Goal: Navigation & Orientation: Find specific page/section

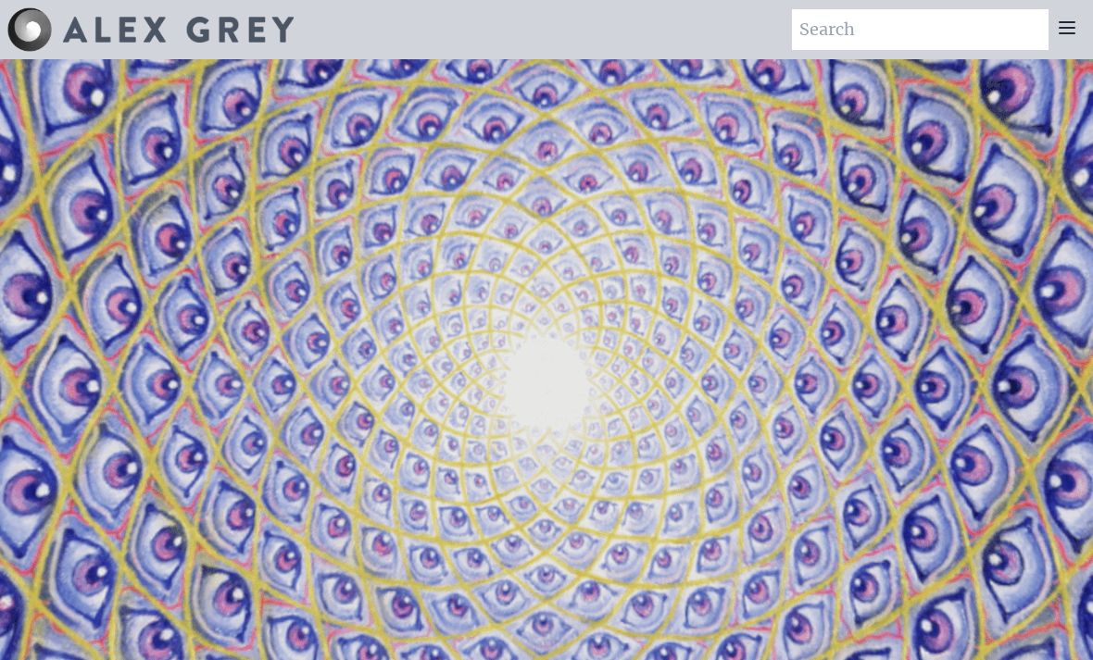
click at [91, 31] on img at bounding box center [178, 30] width 231 height 26
click at [31, 26] on img at bounding box center [29, 29] width 44 height 44
click at [1071, 26] on icon at bounding box center [1066, 28] width 22 height 22
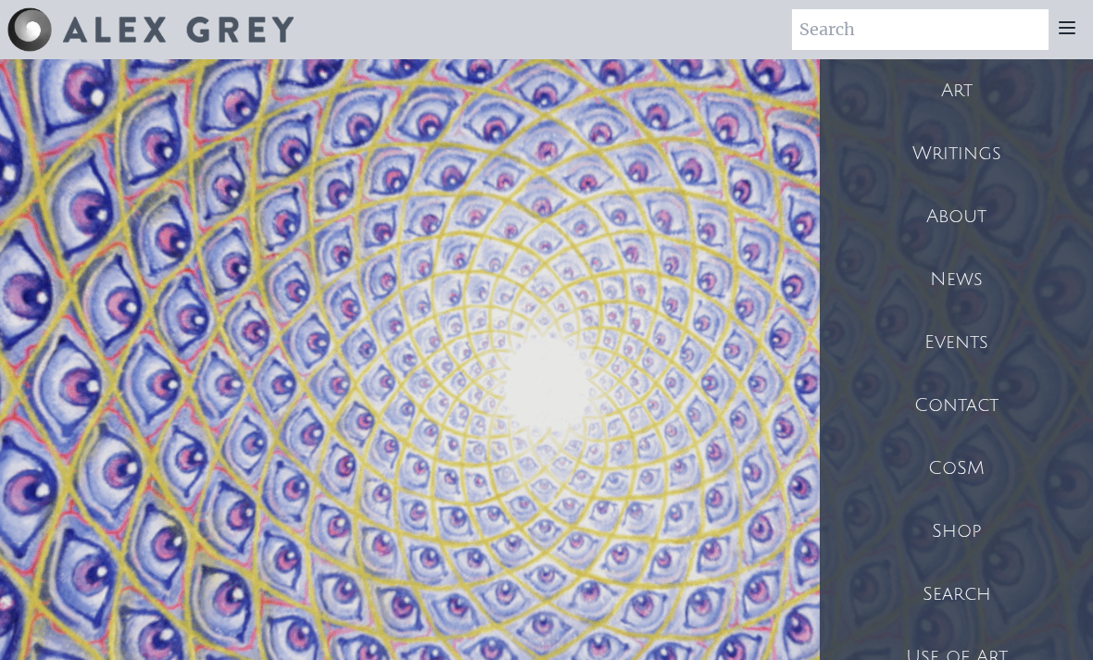
click at [956, 100] on div "Art" at bounding box center [955, 90] width 273 height 63
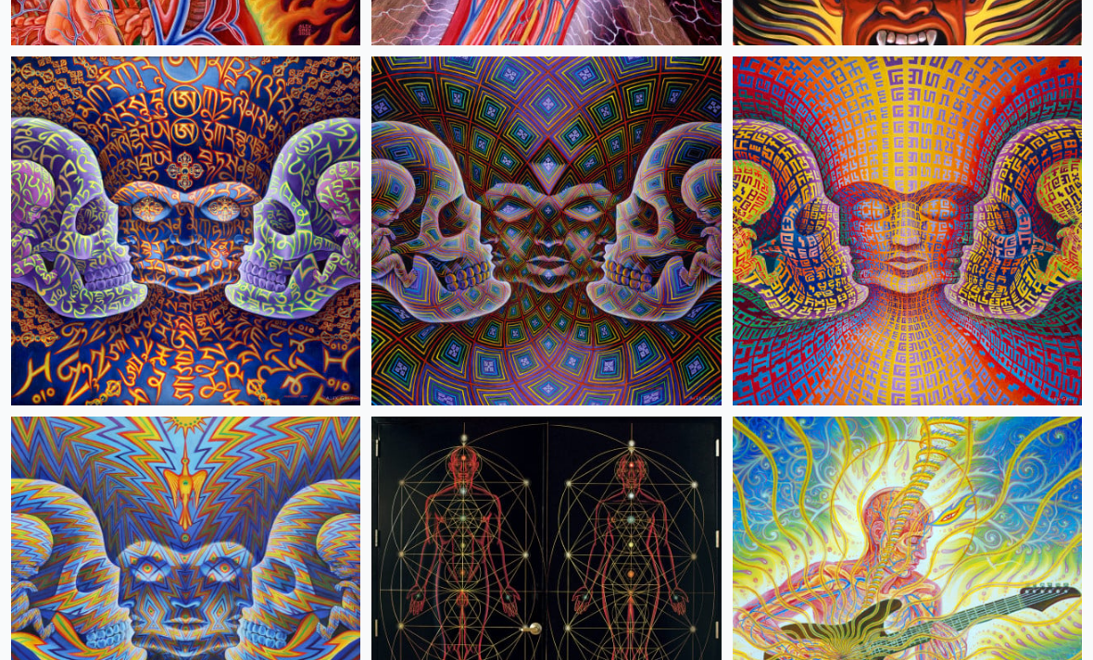
scroll to position [15671, 0]
